Goal: Check status: Check status

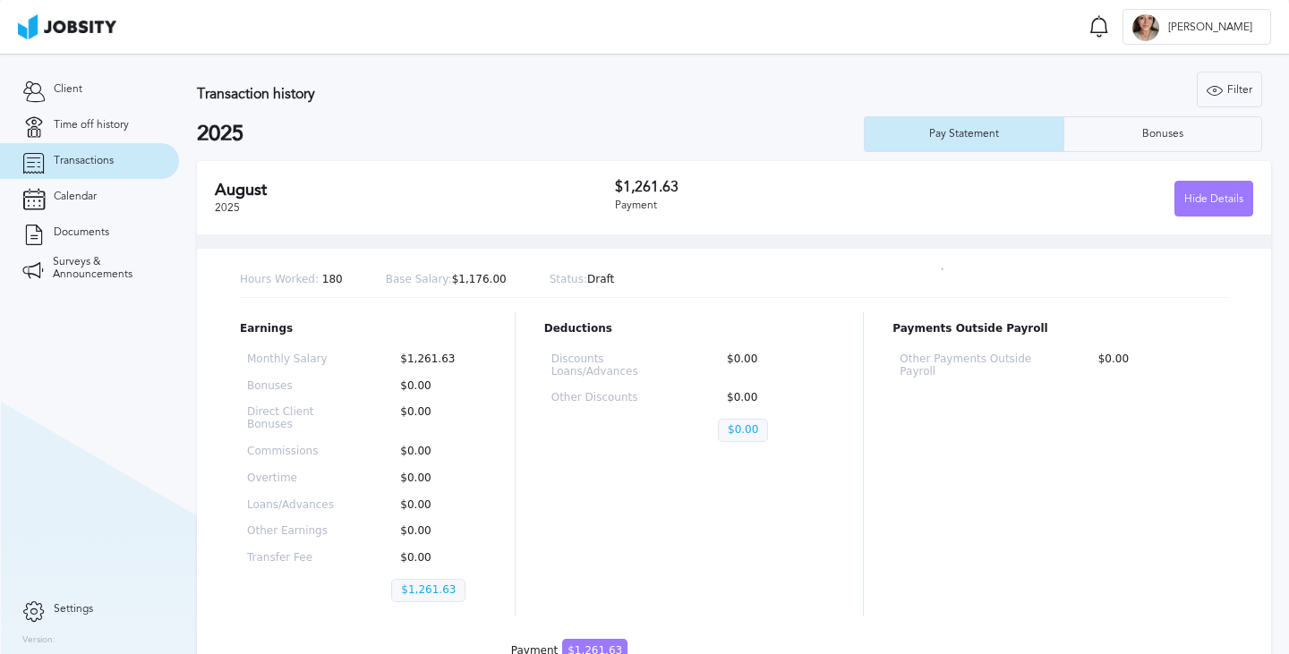
click at [344, 174] on div "[DATE] $1,261.63 Payment Hide Details" at bounding box center [734, 197] width 1074 height 73
click at [383, 291] on div "Hours Worked: 180 Base Salary: $1,176.00 Status: Draft" at bounding box center [734, 280] width 988 height 35
click at [578, 413] on div "Discounts Loans/Advances $0.00 Other Discounts $0.00 $0.00" at bounding box center [689, 401] width 291 height 110
